Goal: Information Seeking & Learning: Check status

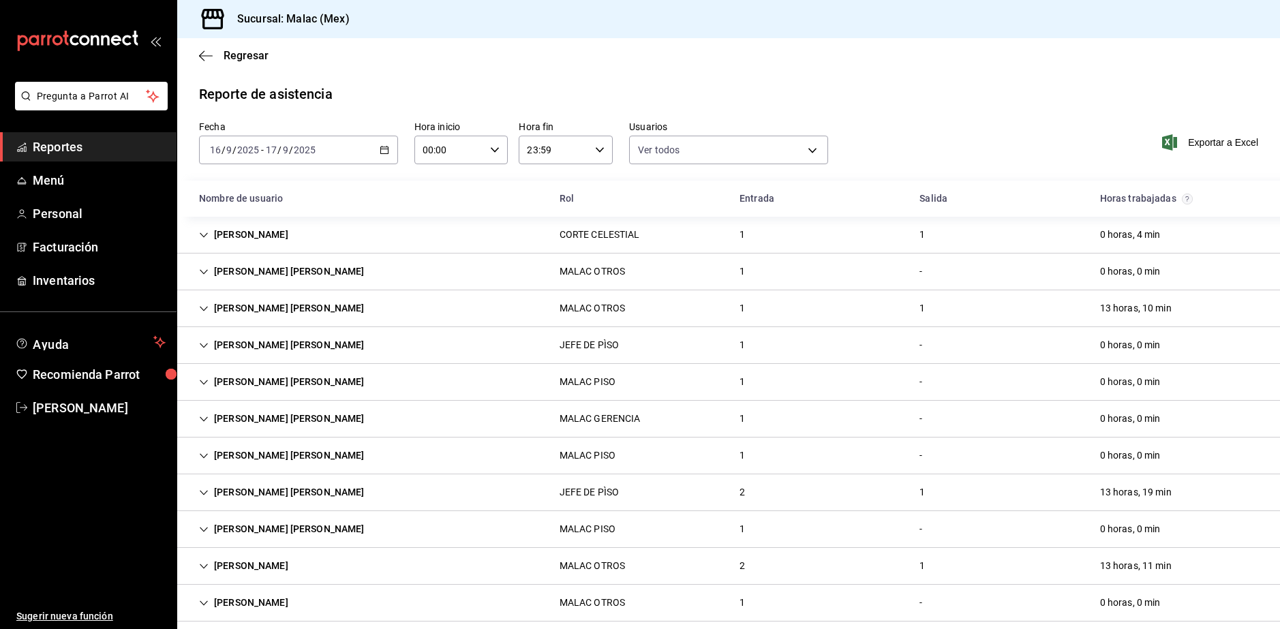
click at [116, 155] on span "Reportes" at bounding box center [99, 147] width 133 height 18
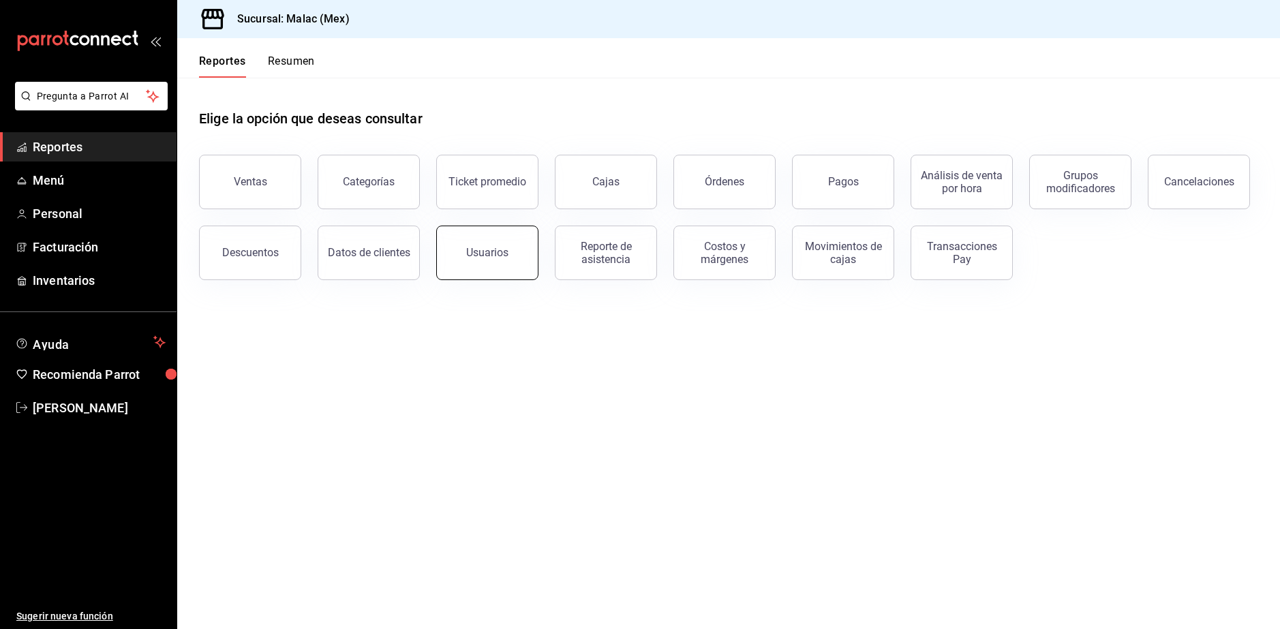
click at [504, 262] on button "Usuarios" at bounding box center [487, 253] width 102 height 55
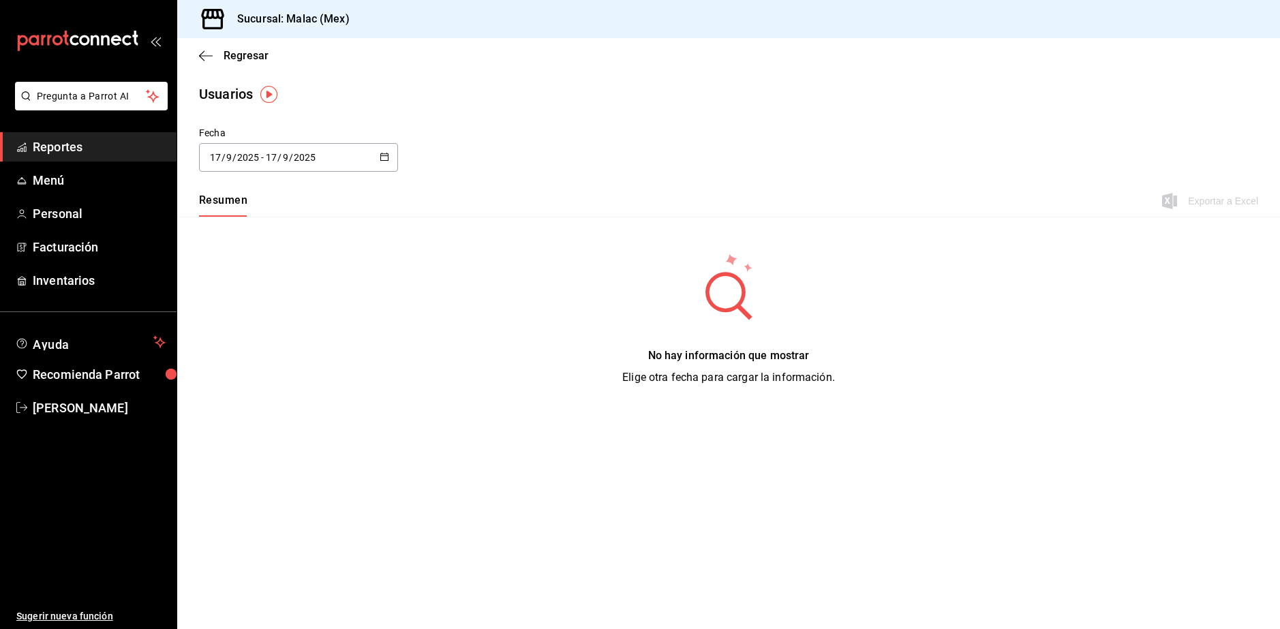
click at [303, 160] on input "2025" at bounding box center [304, 157] width 23 height 11
click at [267, 354] on li "Rango de fechas" at bounding box center [263, 354] width 129 height 31
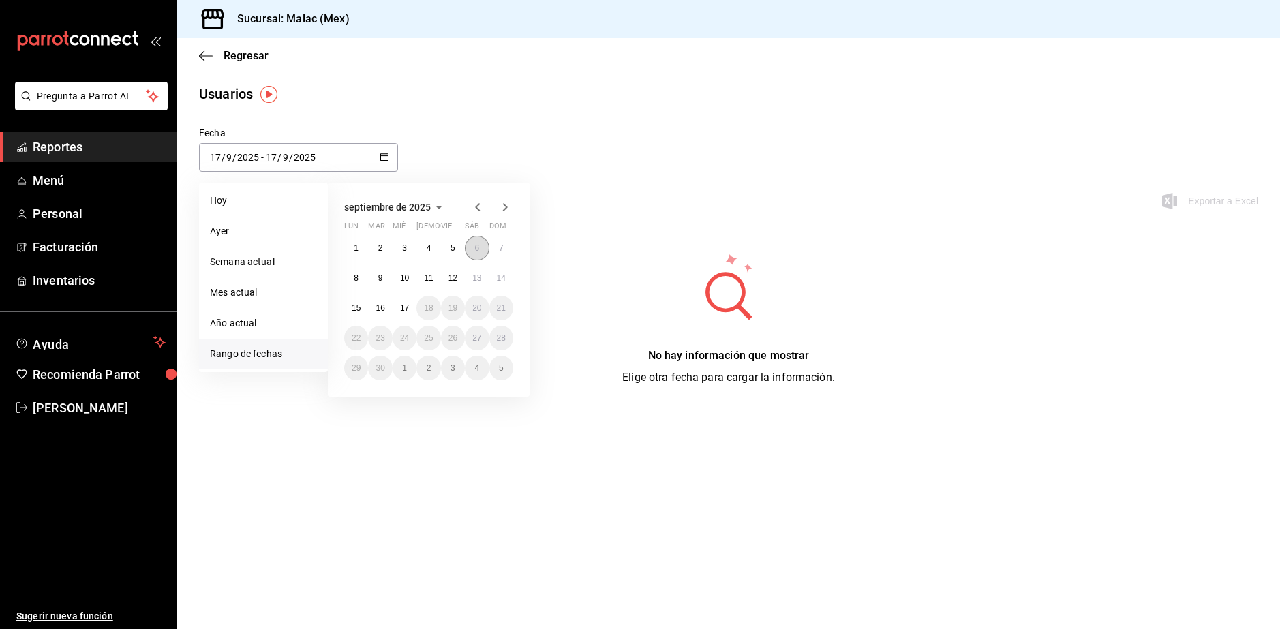
click at [472, 249] on button "6" at bounding box center [477, 248] width 24 height 25
type input "[DATE]"
type input "6"
type input "[DATE]"
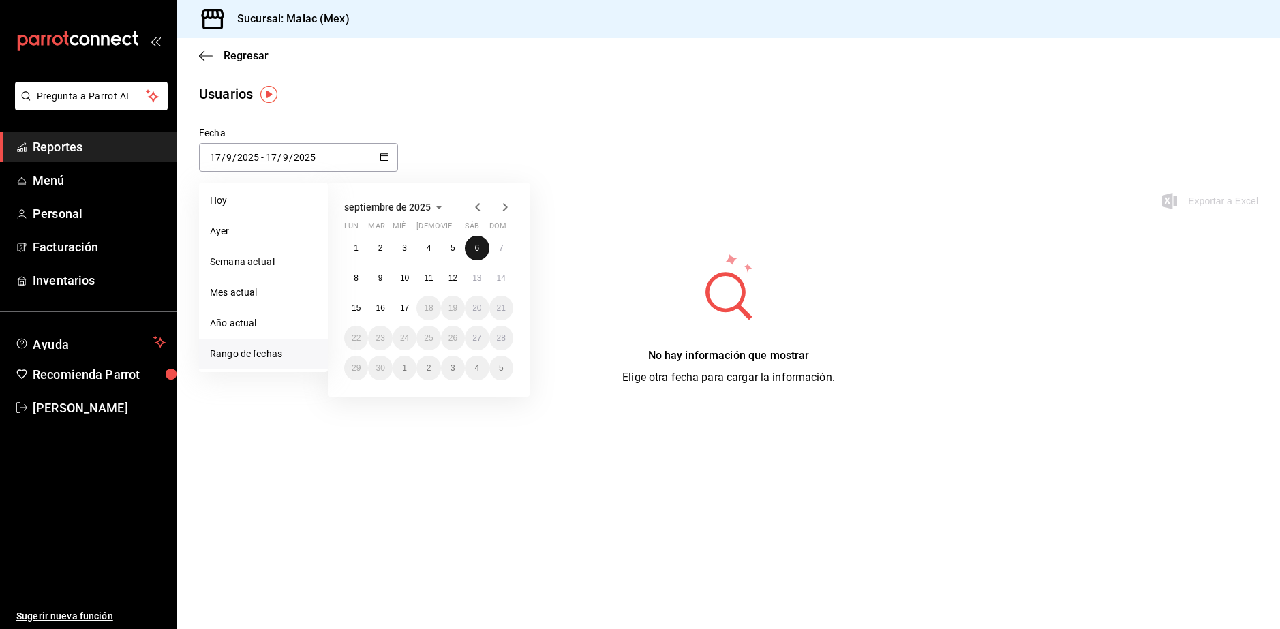
type input "6"
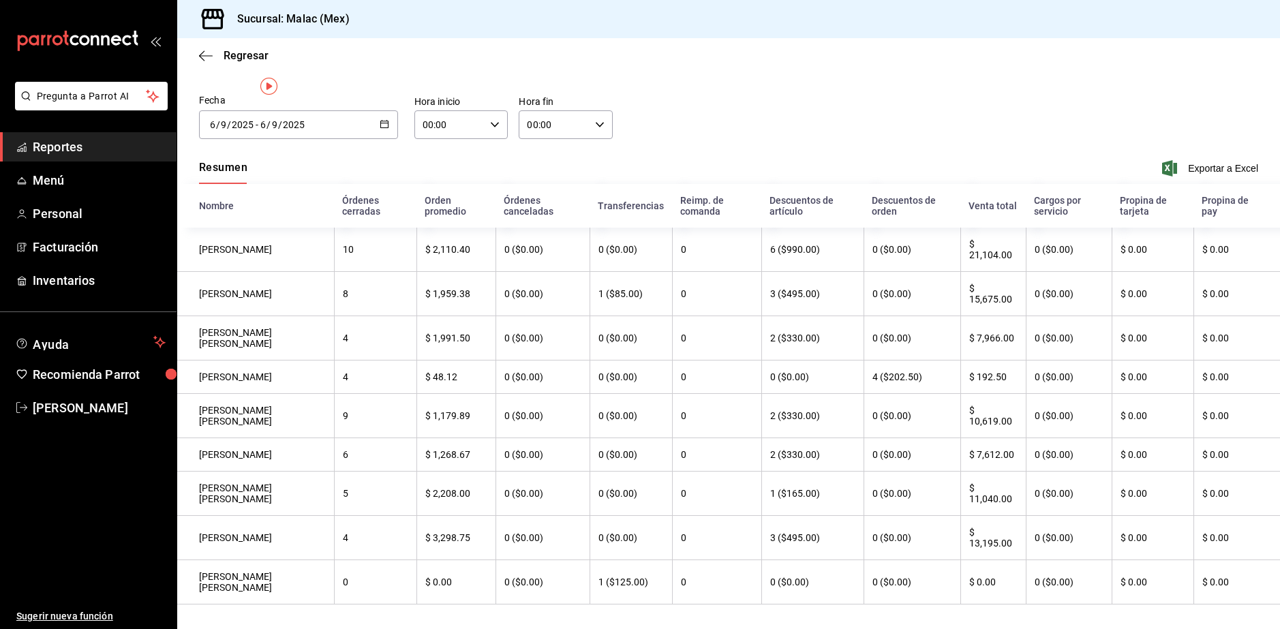
scroll to position [64, 0]
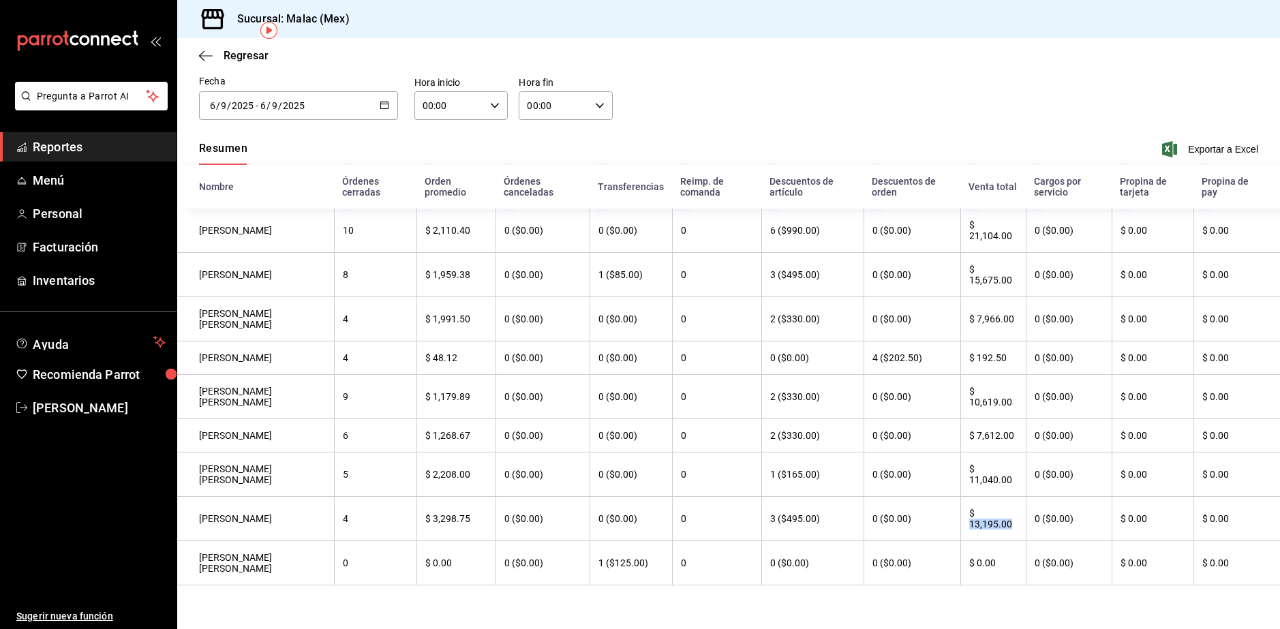
drag, startPoint x: 1001, startPoint y: 521, endPoint x: 965, endPoint y: 516, distance: 36.5
click at [965, 516] on th "$ 13,195.00" at bounding box center [992, 519] width 65 height 44
click at [290, 100] on input "2025" at bounding box center [293, 105] width 23 height 11
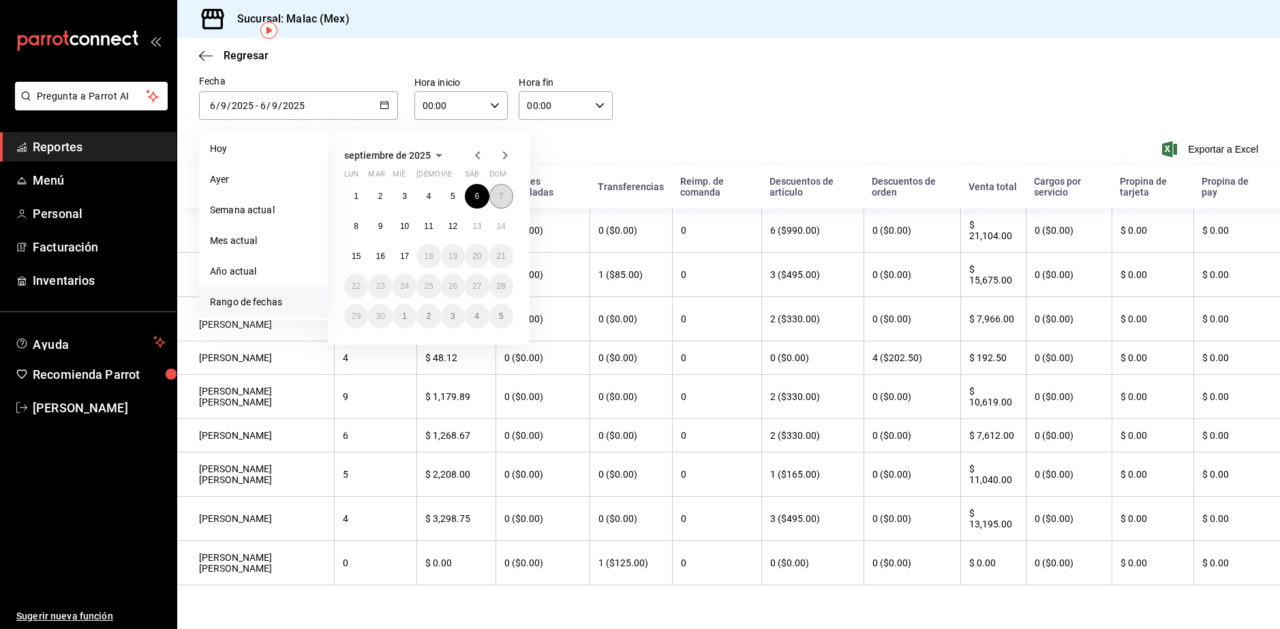
click at [500, 190] on button "7" at bounding box center [501, 196] width 24 height 25
click at [480, 189] on button "6" at bounding box center [477, 196] width 24 height 25
type input "[DATE]"
type input "7"
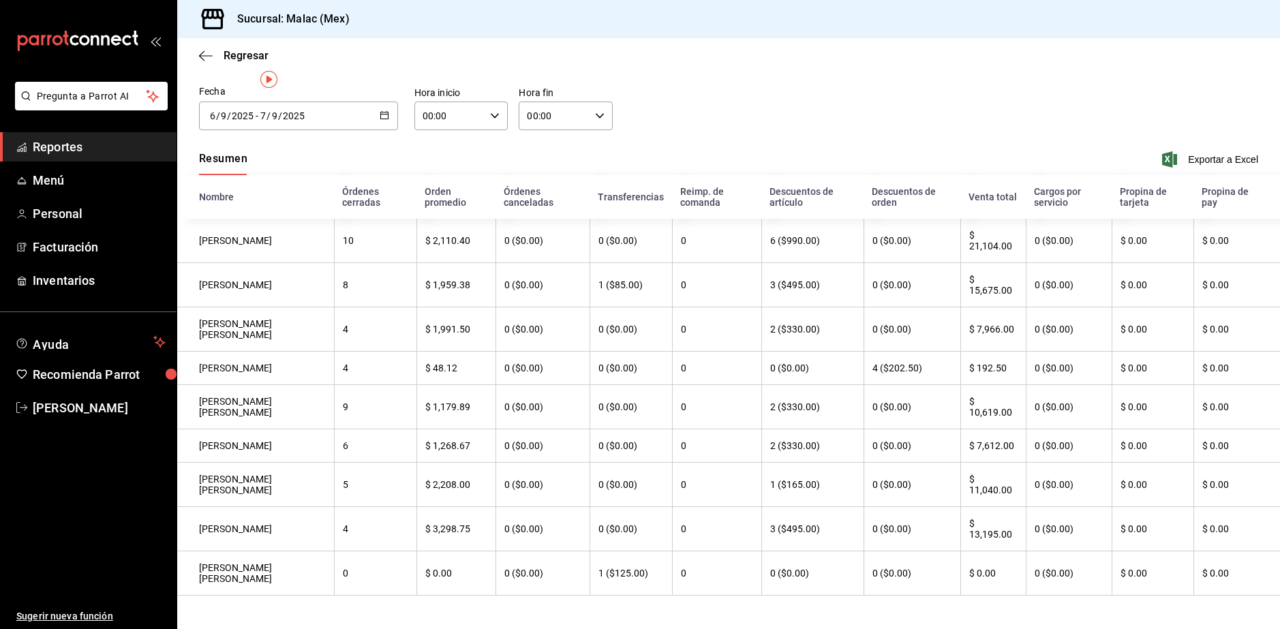
scroll to position [64, 0]
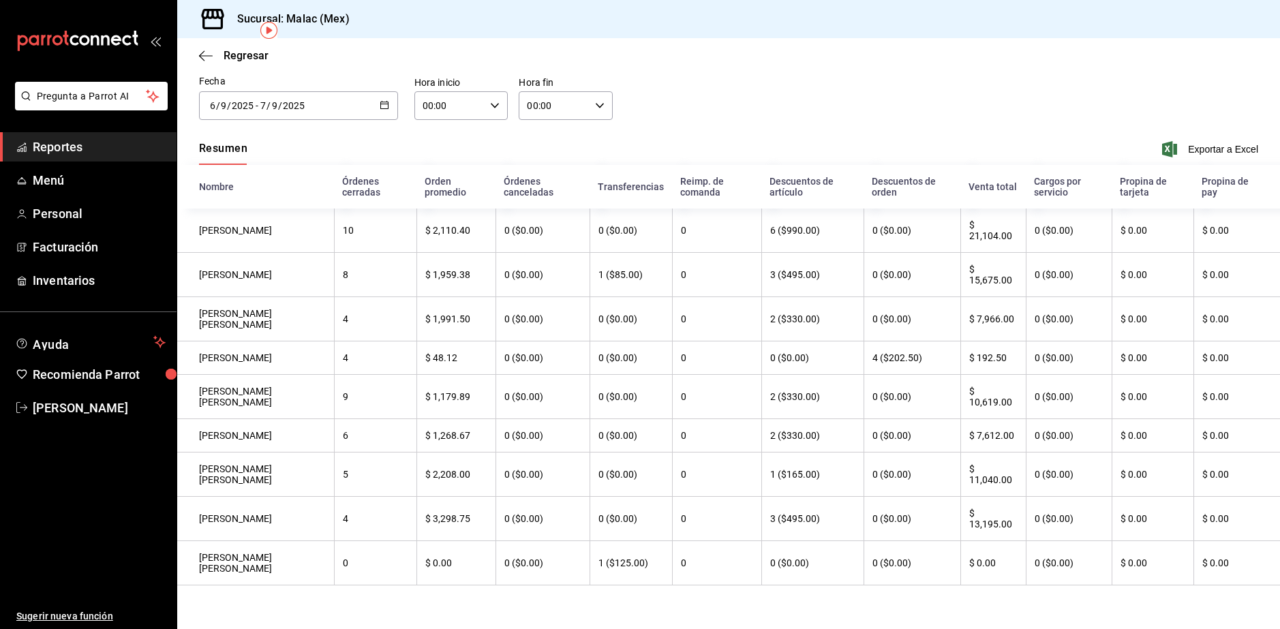
click at [584, 96] on input "00:00" at bounding box center [554, 105] width 71 height 27
click at [558, 162] on button "03" at bounding box center [539, 158] width 41 height 27
type input "03:00"
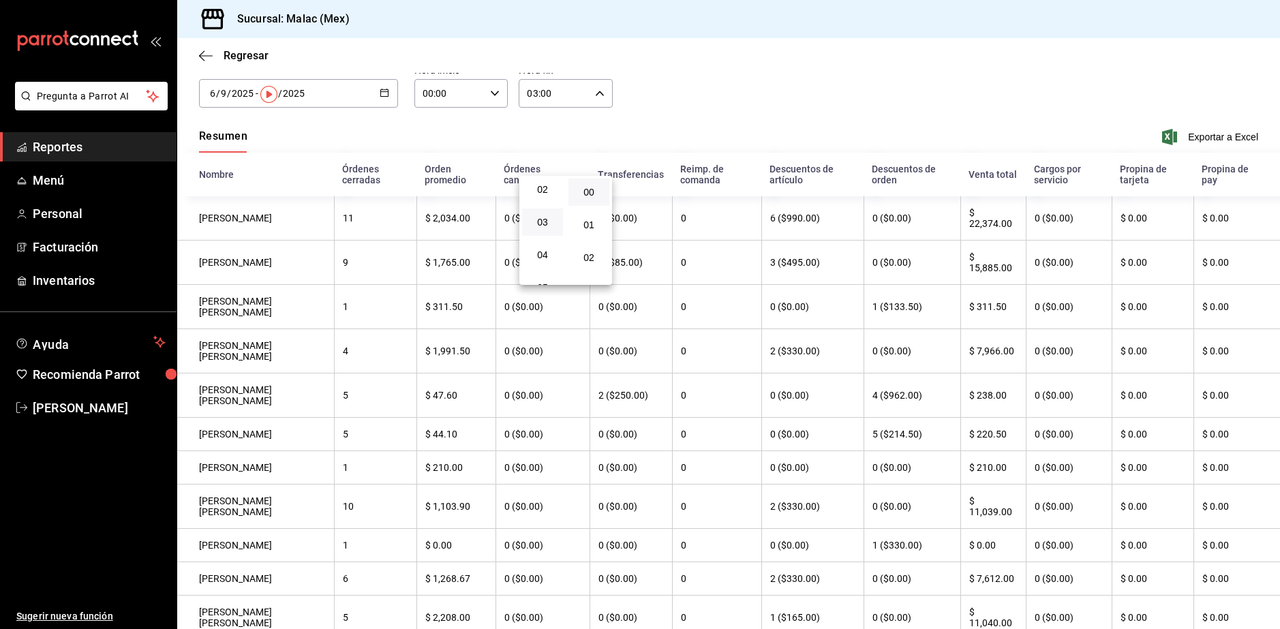
click at [672, 102] on div at bounding box center [640, 314] width 1280 height 629
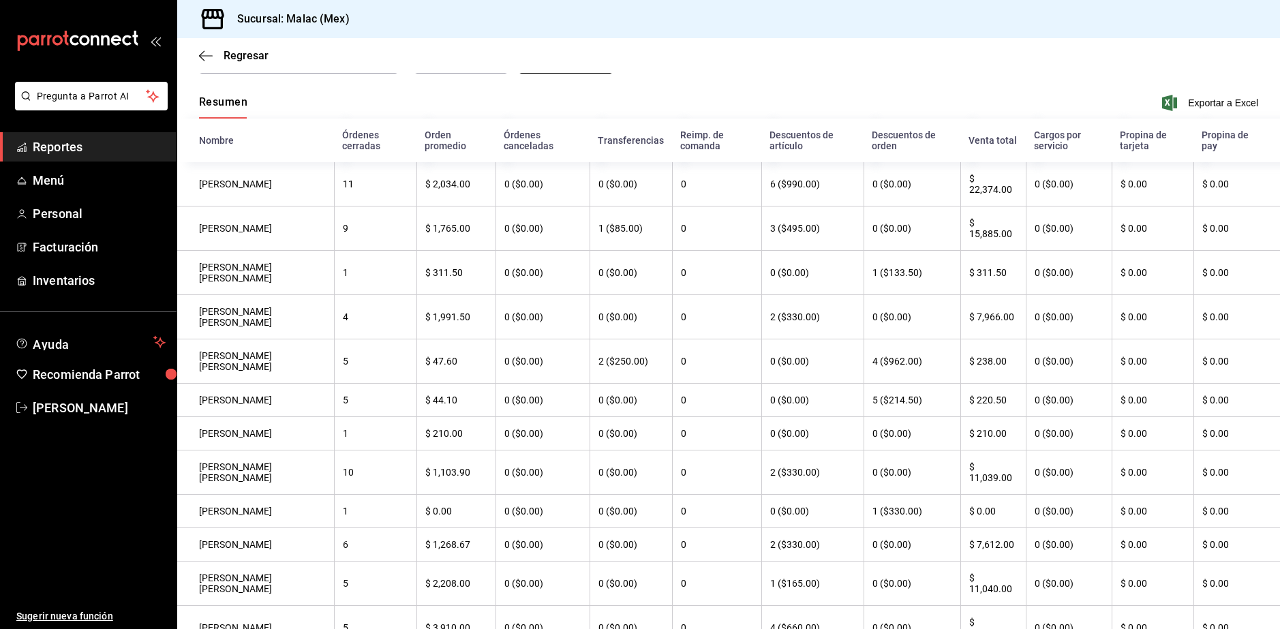
scroll to position [166, 0]
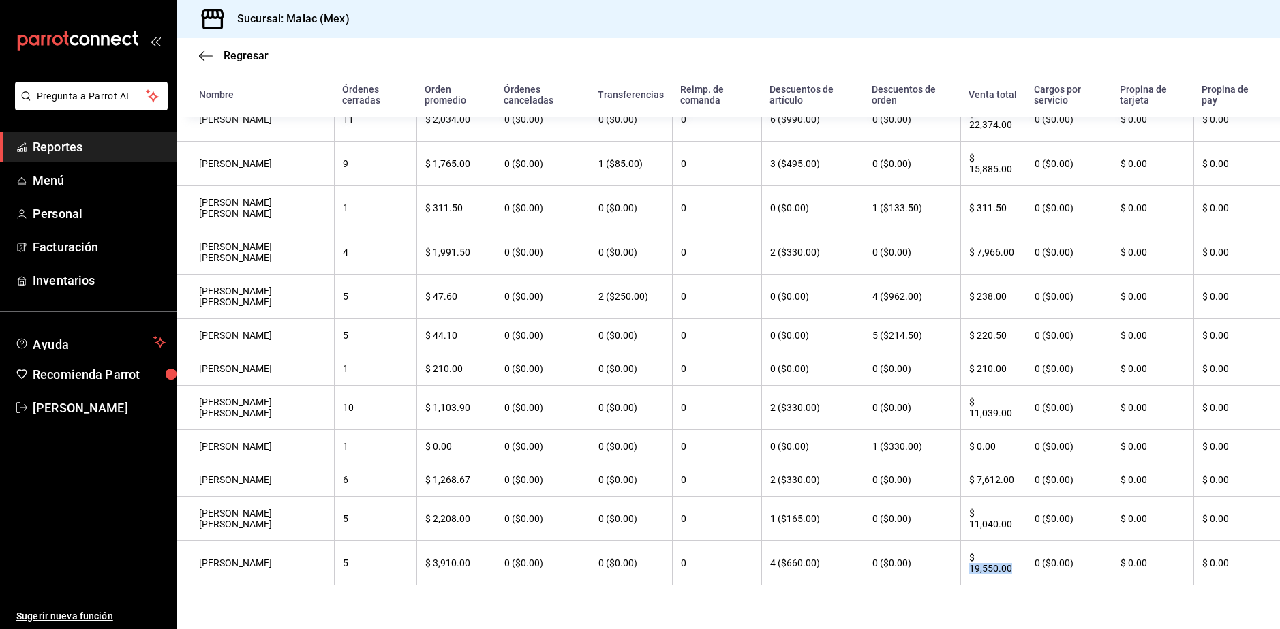
drag, startPoint x: 1003, startPoint y: 564, endPoint x: 960, endPoint y: 578, distance: 44.4
click at [960, 578] on th "$ 19,550.00" at bounding box center [992, 563] width 65 height 44
click at [761, 355] on th "0 ($0.00)" at bounding box center [812, 368] width 102 height 33
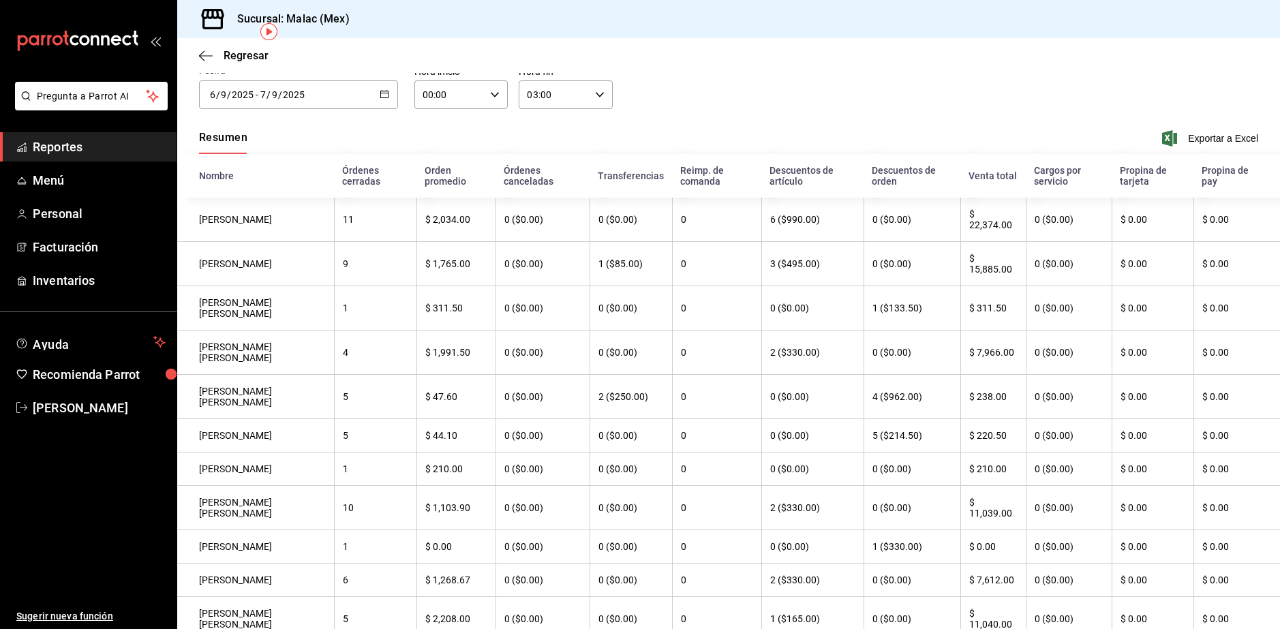
scroll to position [0, 0]
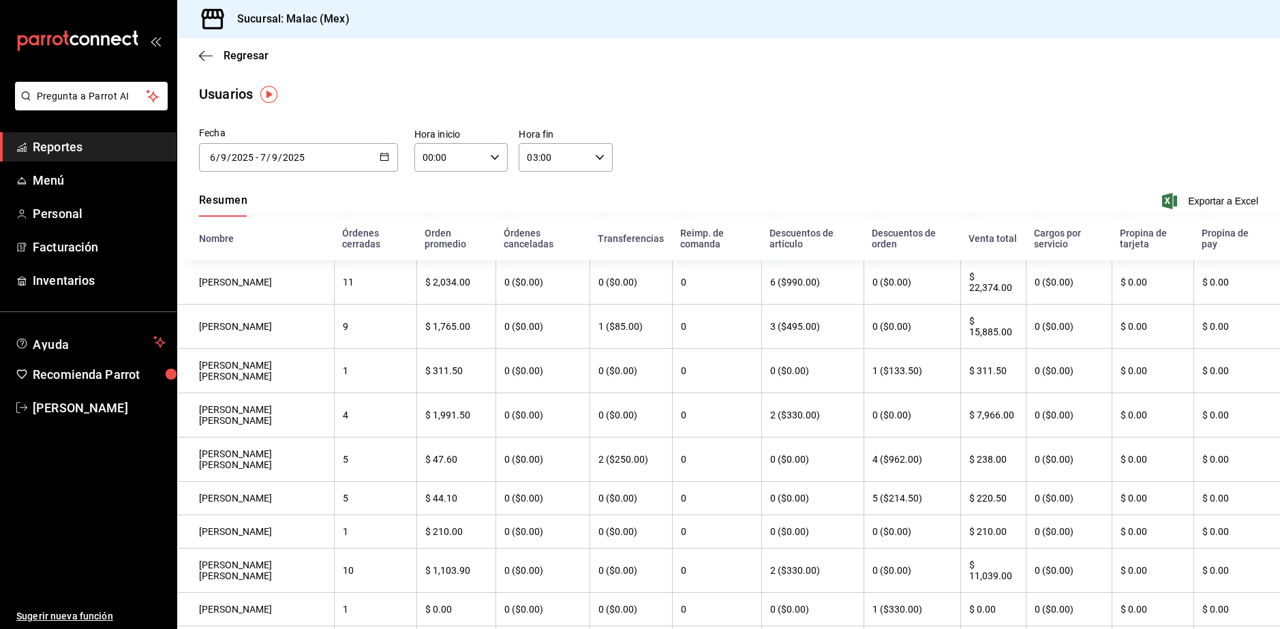
click at [372, 163] on div "[DATE] [DATE] - [DATE] [DATE]" at bounding box center [298, 157] width 199 height 29
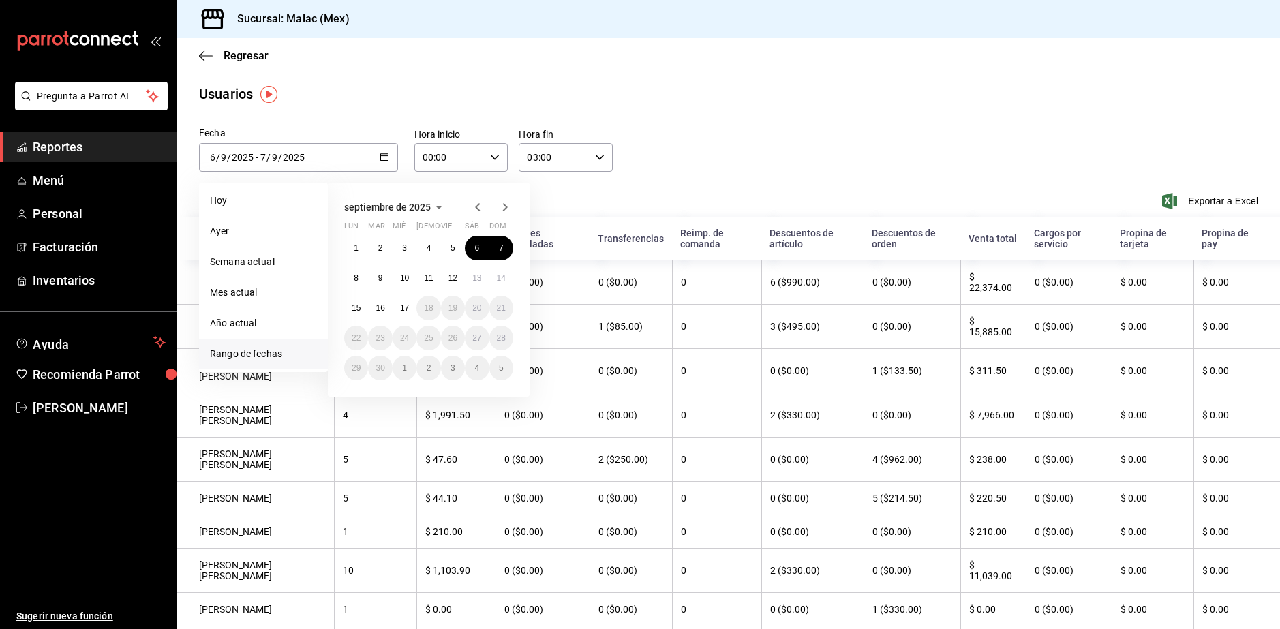
click at [382, 154] on icon "button" at bounding box center [385, 157] width 10 height 10
click at [265, 298] on li "Mes actual" at bounding box center [263, 292] width 129 height 31
type input "[DATE]"
type input "1"
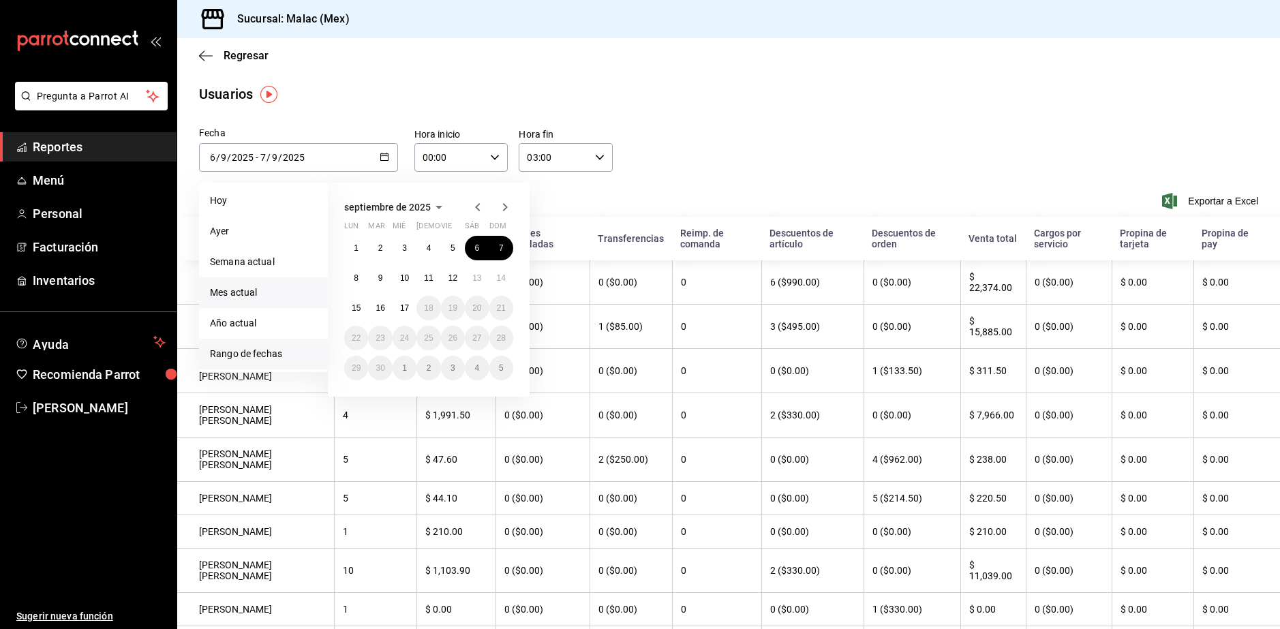
type input "[DATE]"
type input "17"
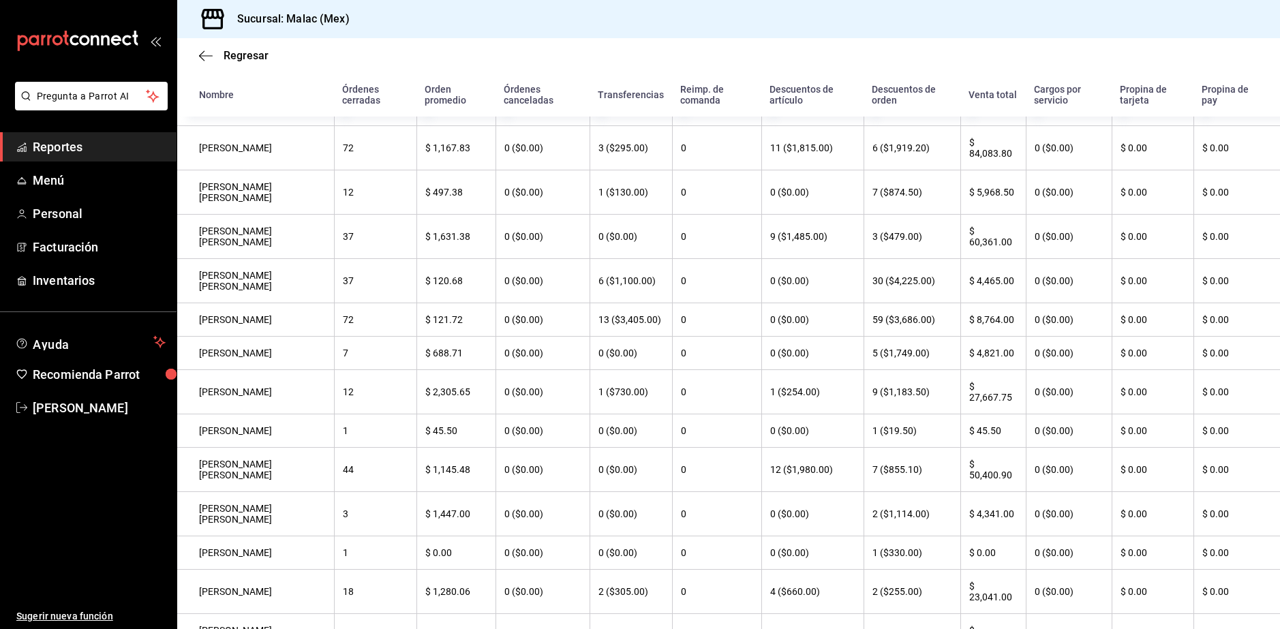
scroll to position [110, 0]
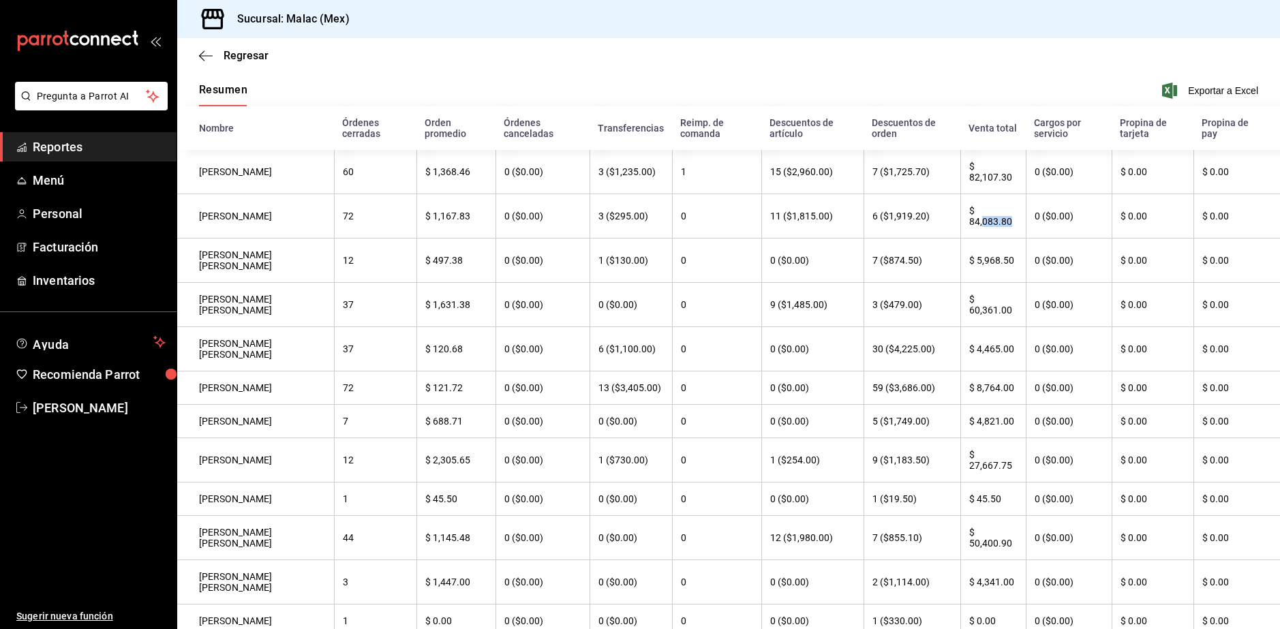
drag, startPoint x: 1009, startPoint y: 224, endPoint x: 975, endPoint y: 227, distance: 33.6
click at [975, 227] on th "$ 84,083.80" at bounding box center [992, 216] width 65 height 44
click at [986, 245] on th "$ 5,968.50" at bounding box center [992, 261] width 65 height 44
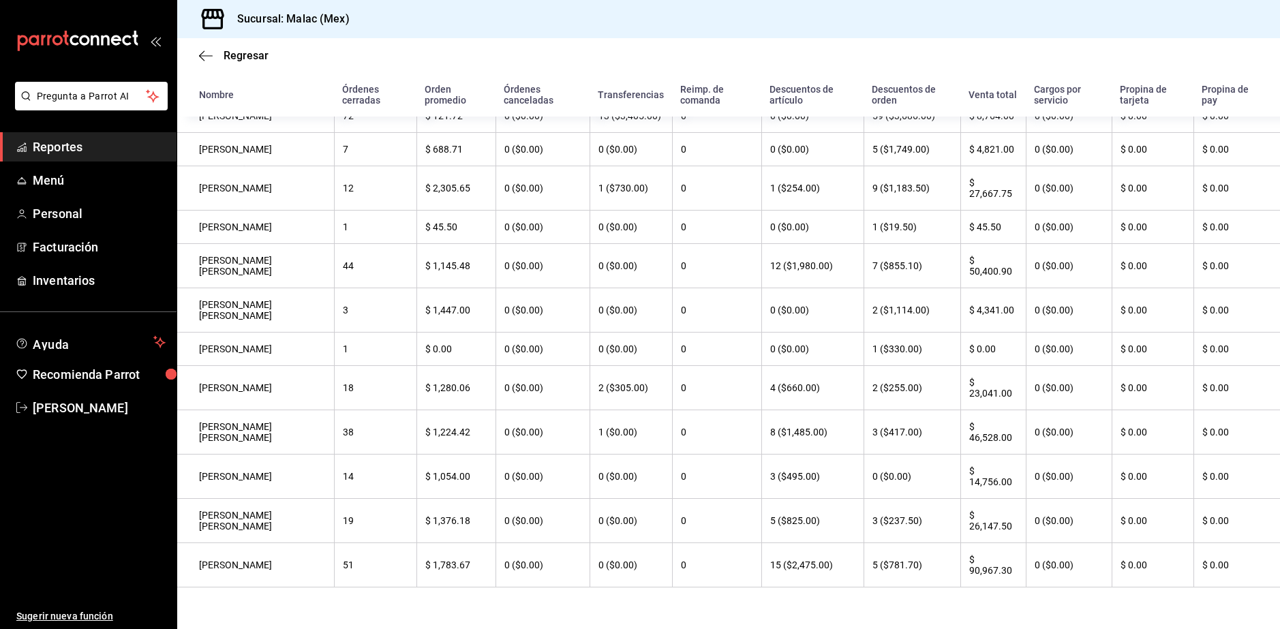
scroll to position [383, 0]
